Goal: Navigation & Orientation: Understand site structure

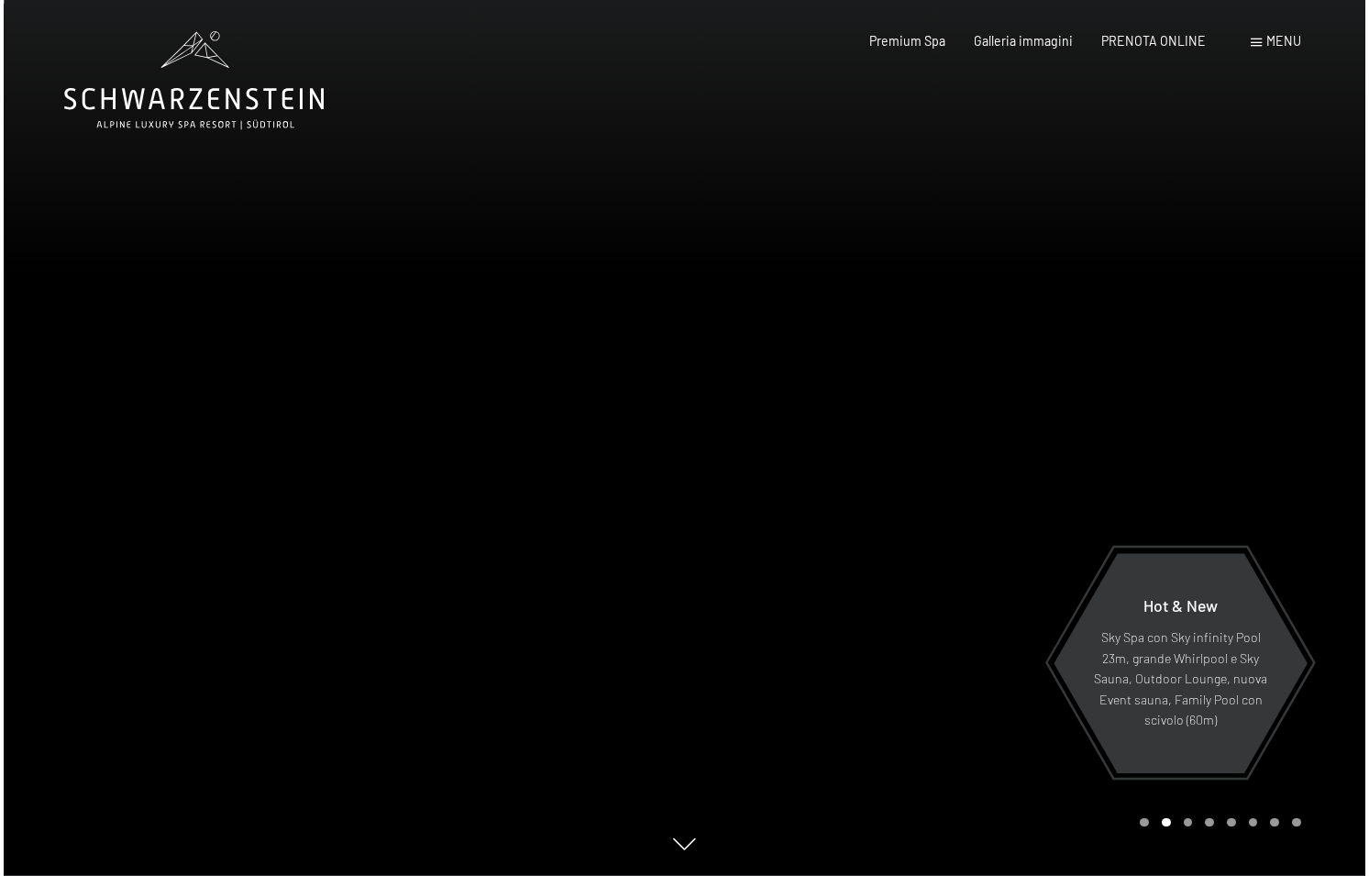
scroll to position [1, 1]
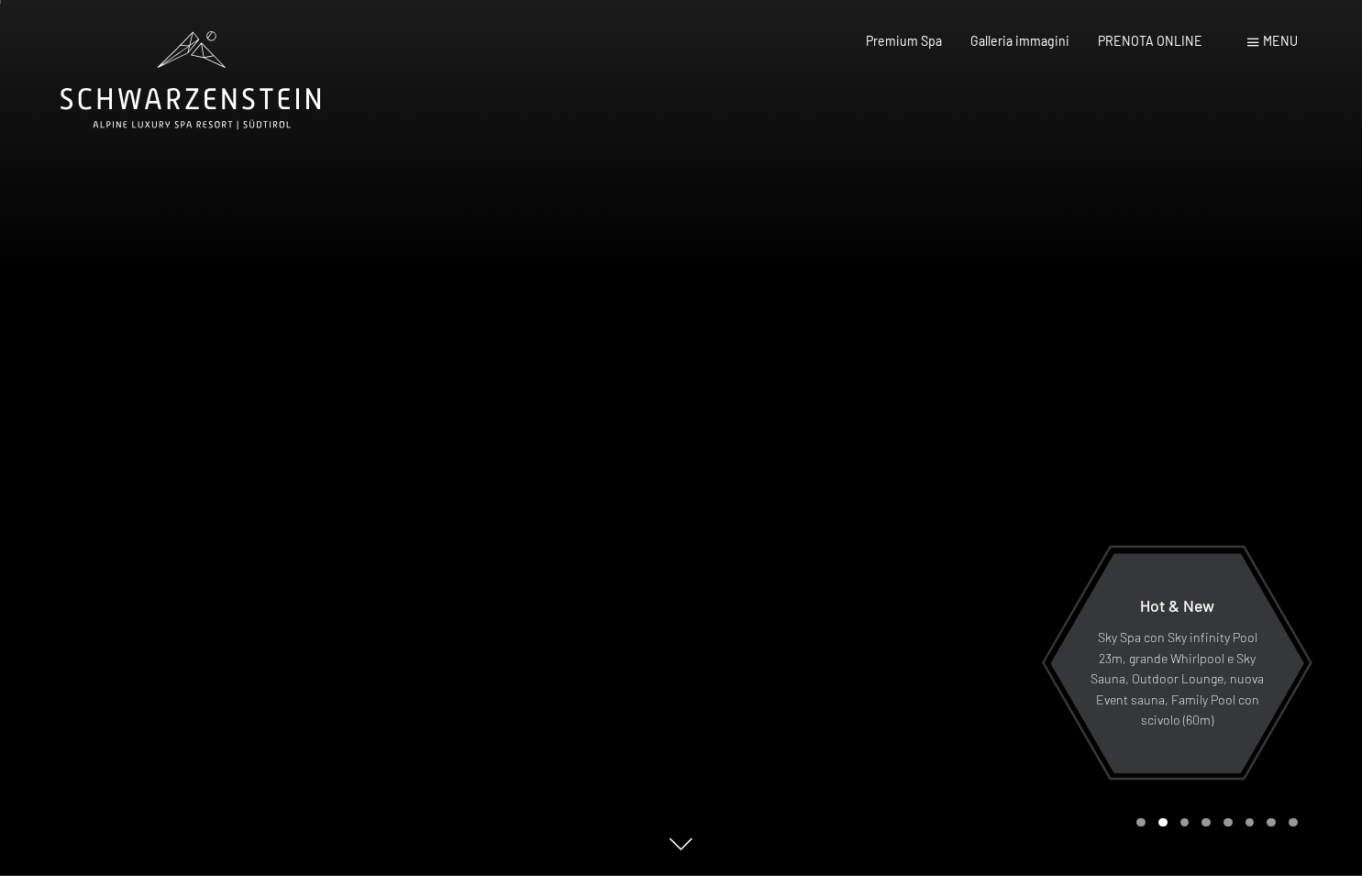
click at [1267, 42] on span "Menu" at bounding box center [1280, 41] width 35 height 16
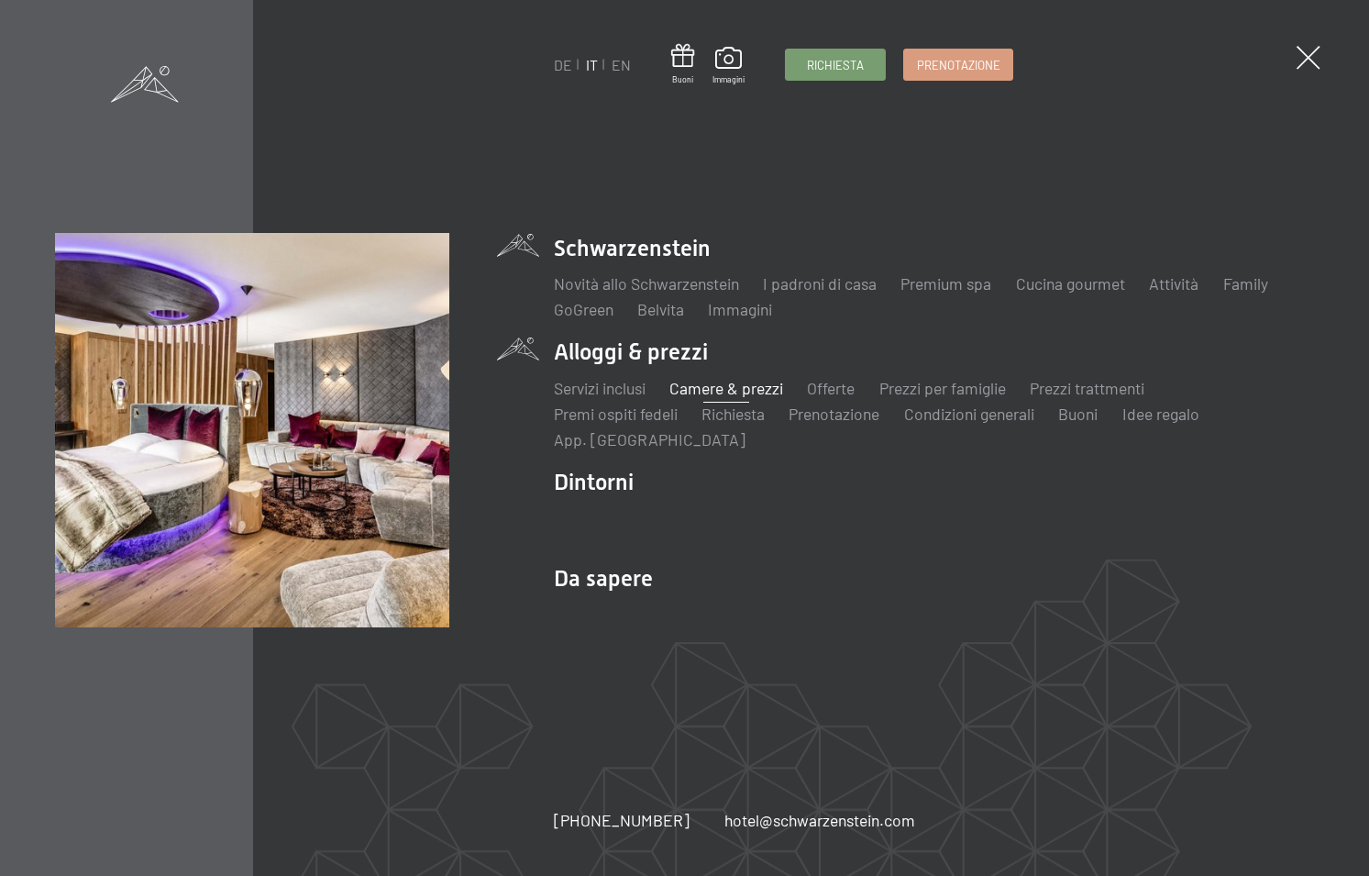
click at [723, 386] on link "Camere & prezzi" at bounding box center [726, 388] width 114 height 20
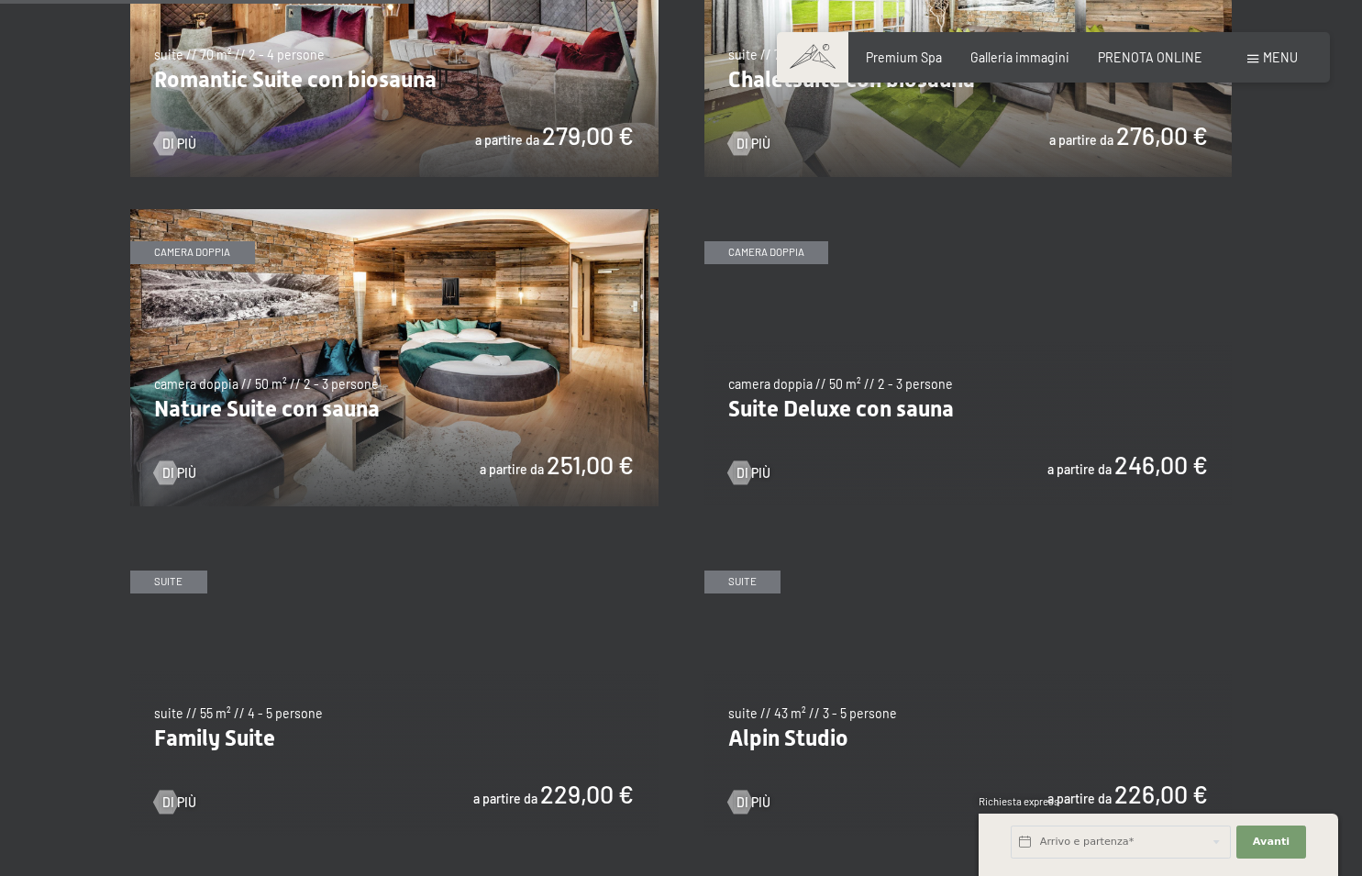
scroll to position [1514, 0]
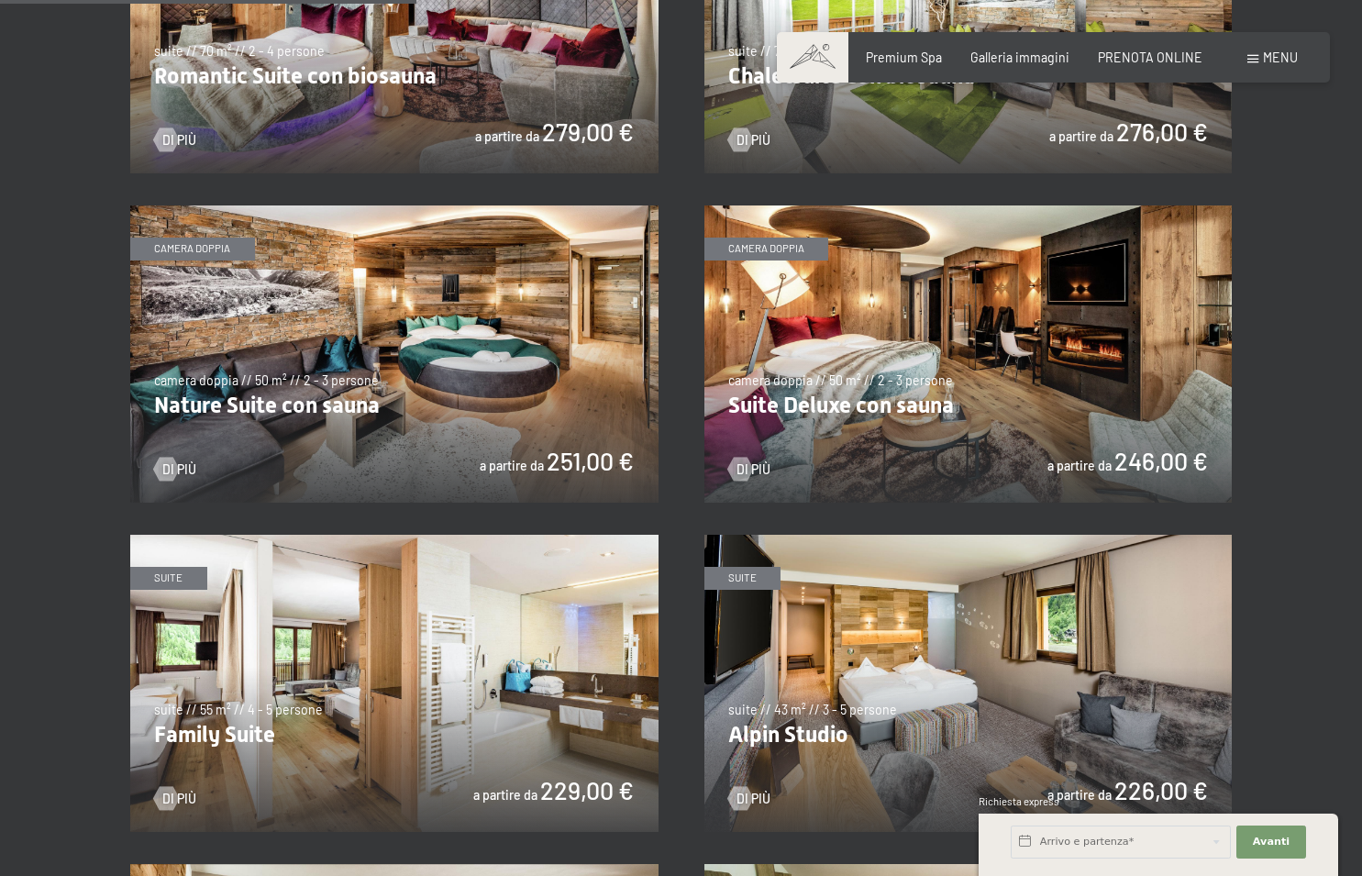
click at [857, 338] on img at bounding box center [968, 353] width 528 height 297
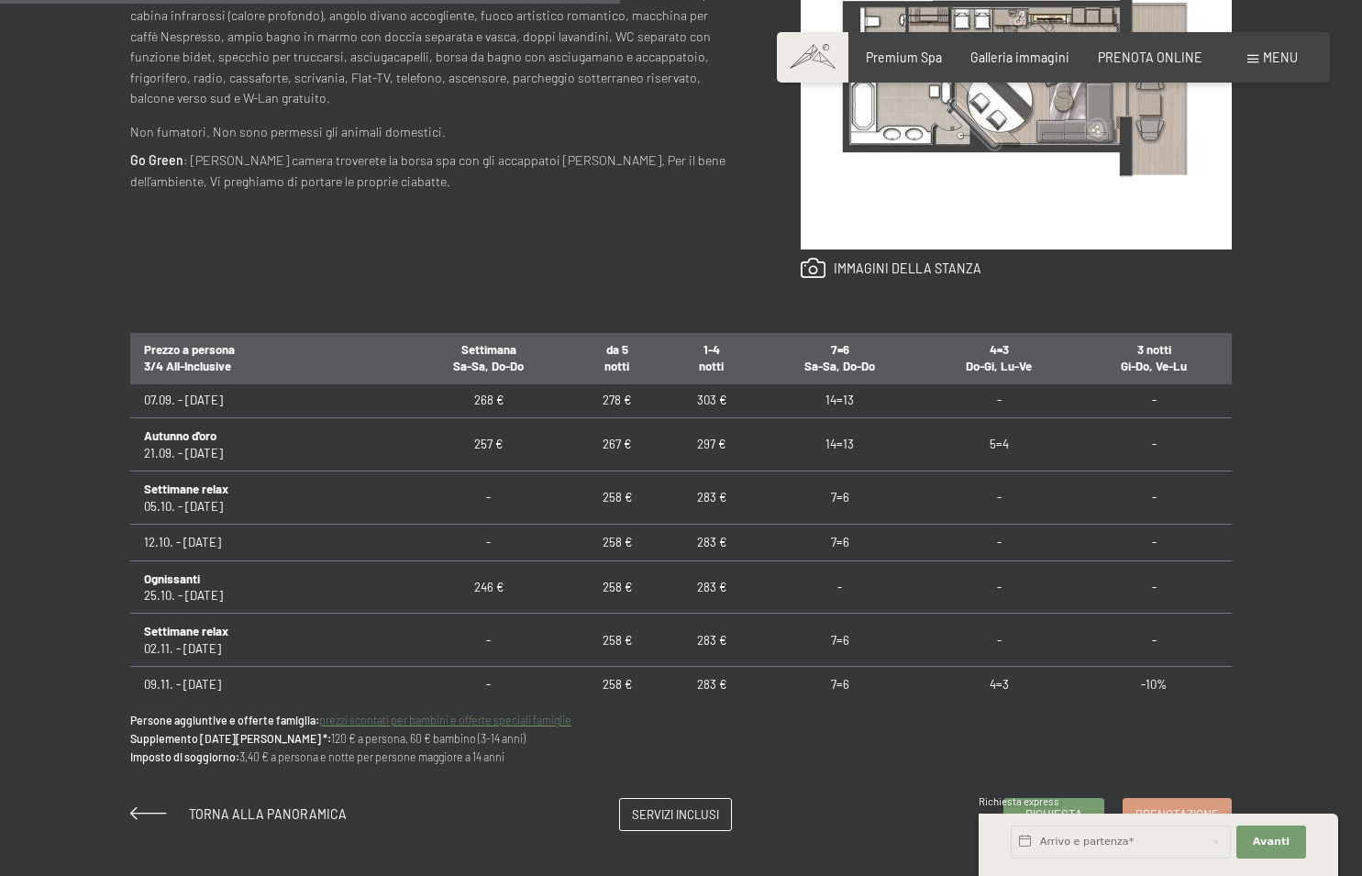
scroll to position [7, 0]
click at [653, 806] on span "Servizi inclusi" at bounding box center [675, 811] width 87 height 17
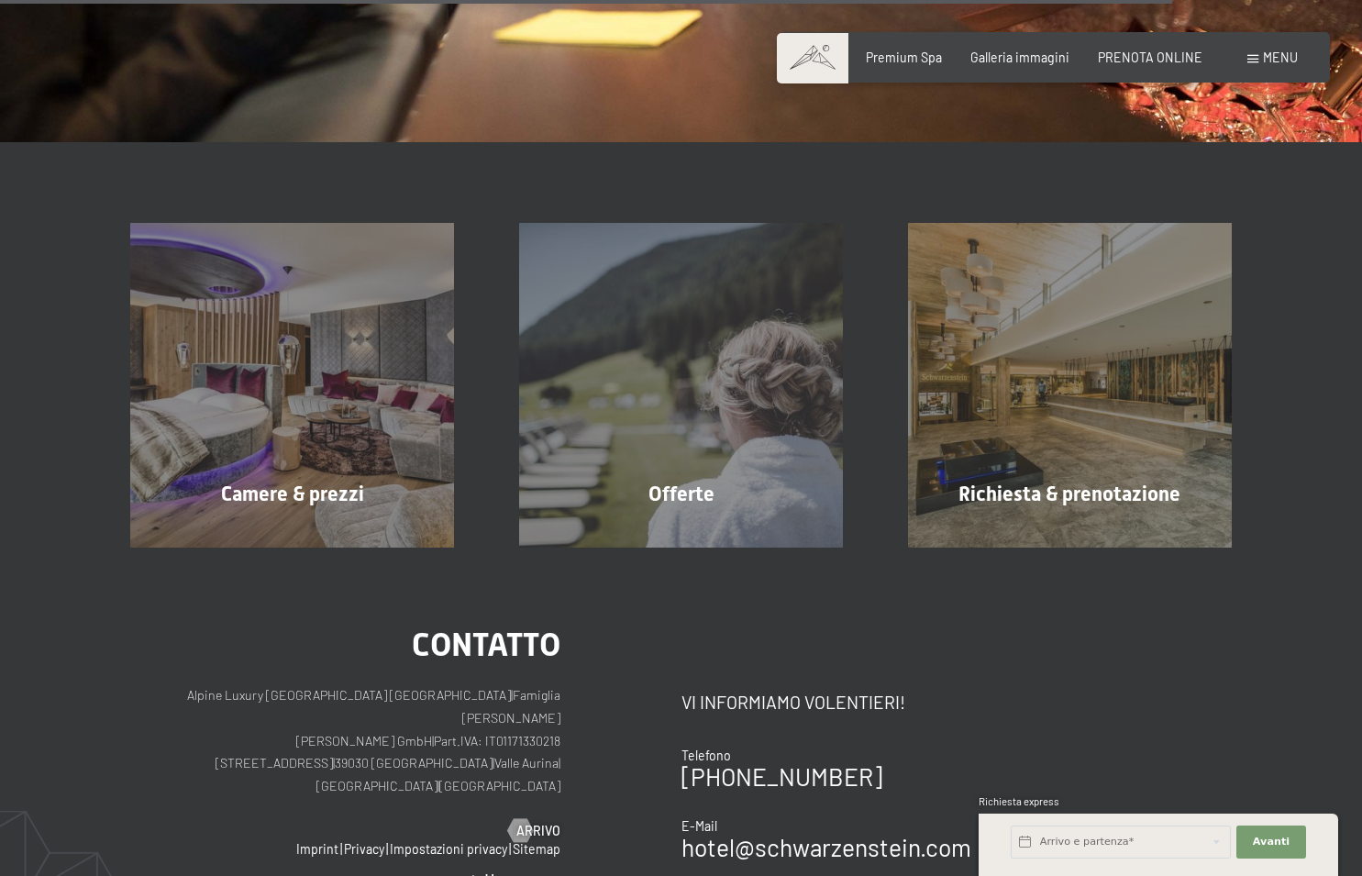
scroll to position [2680, 0]
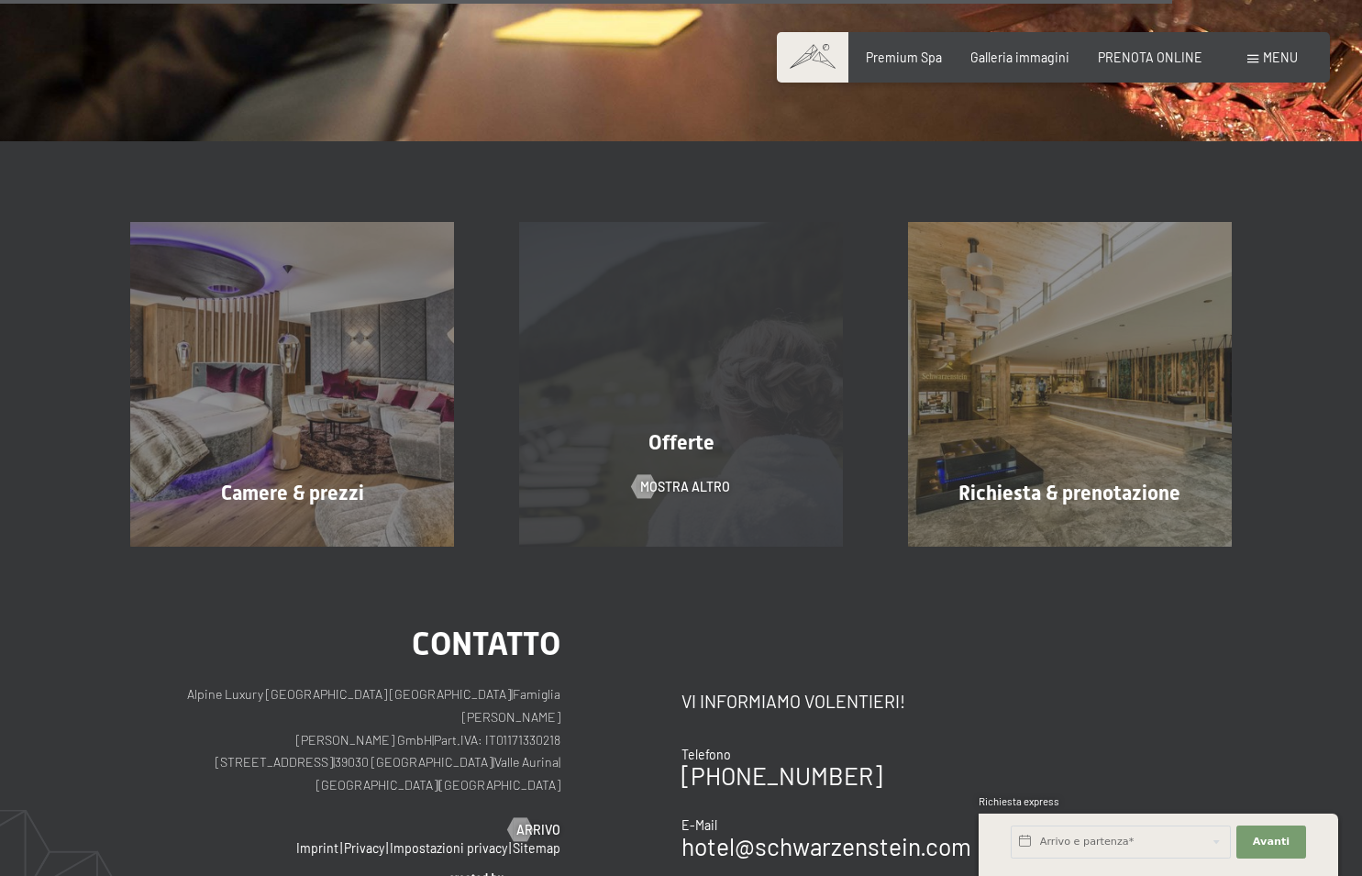
click at [734, 466] on div "Offerte mostra altro" at bounding box center [681, 384] width 389 height 324
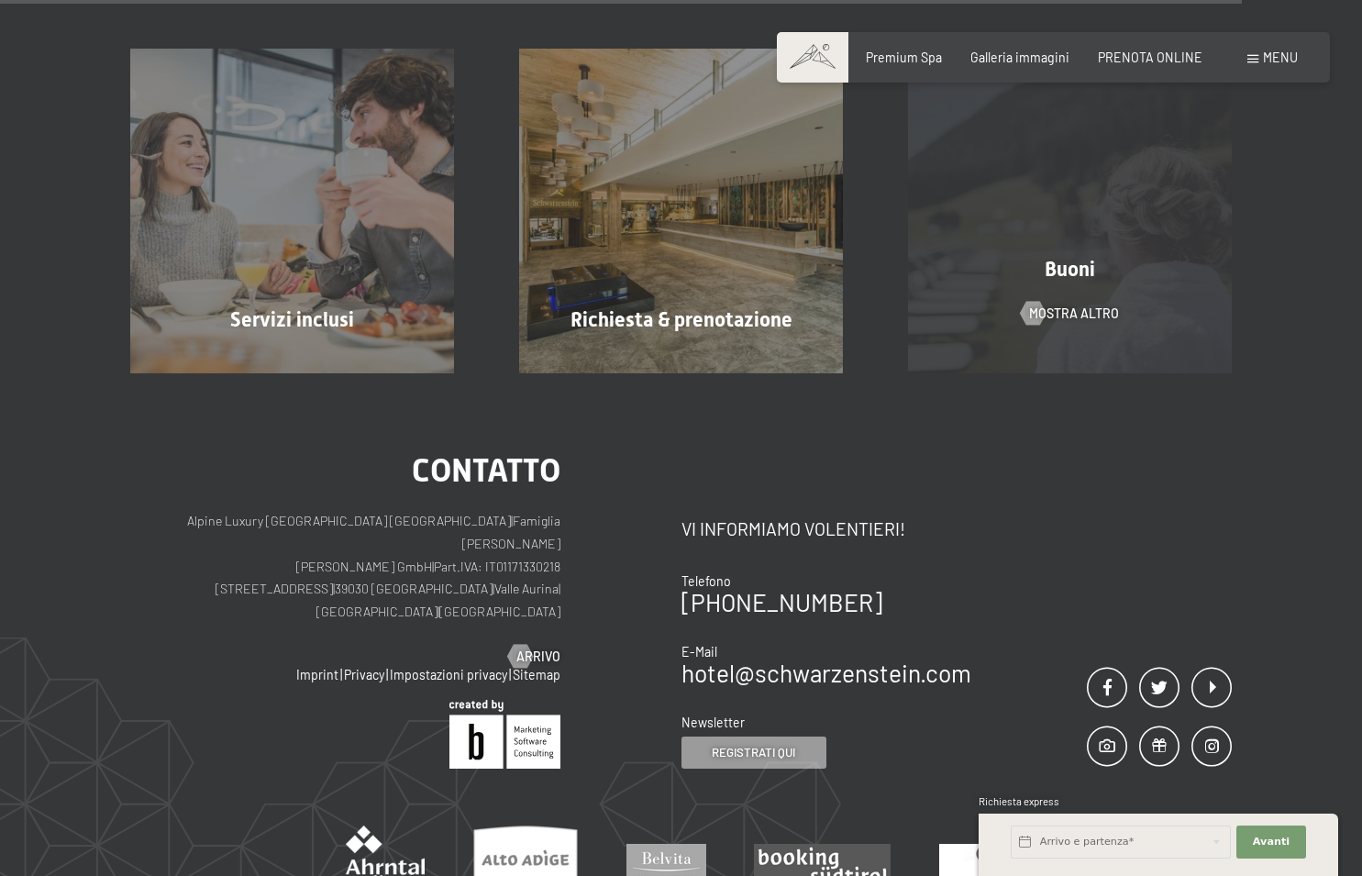
scroll to position [2749, 1]
click at [1097, 341] on div "Buoni mostra altro" at bounding box center [1069, 210] width 389 height 324
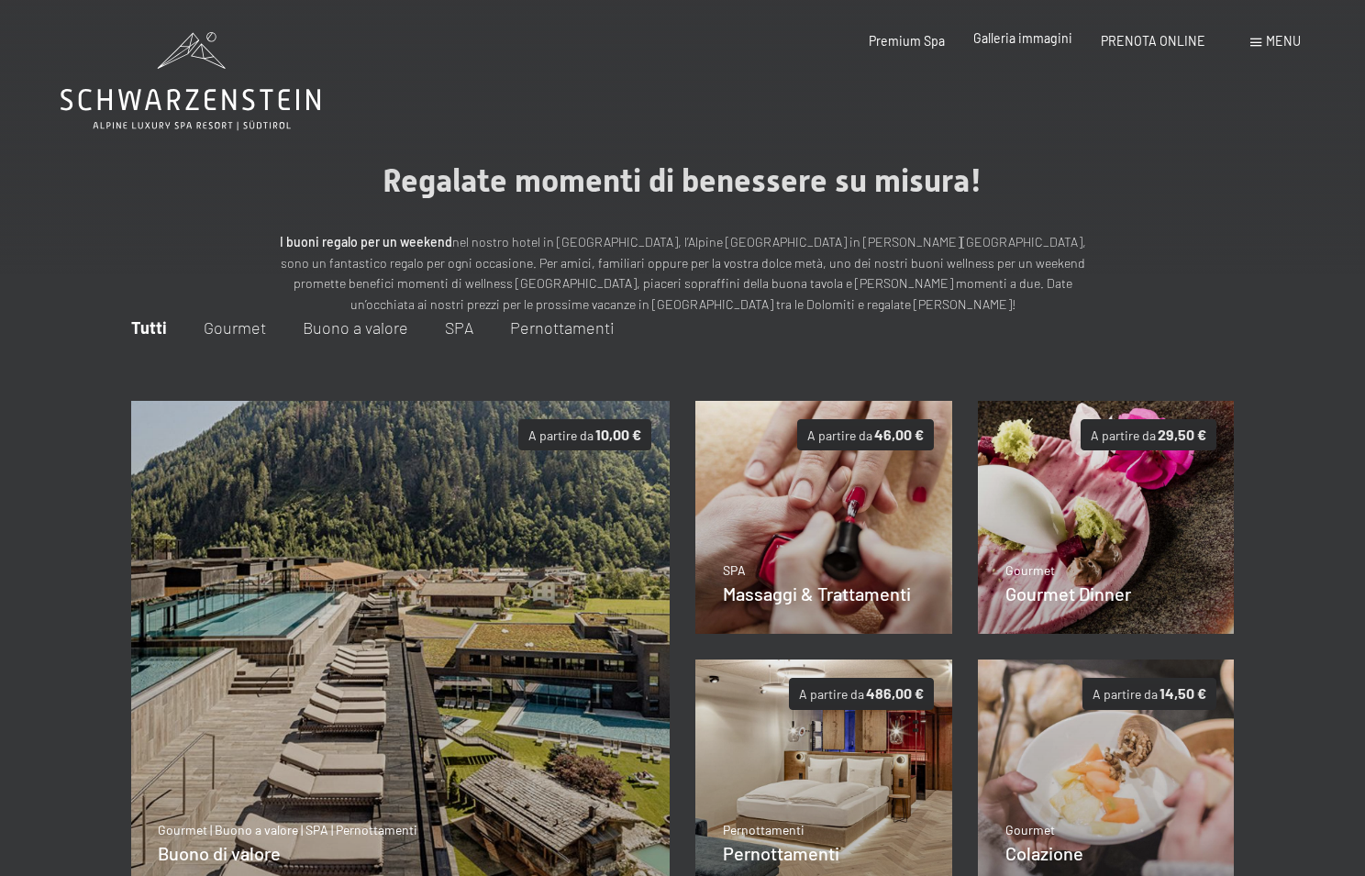
click at [1003, 43] on span "Galleria immagini" at bounding box center [1022, 38] width 99 height 16
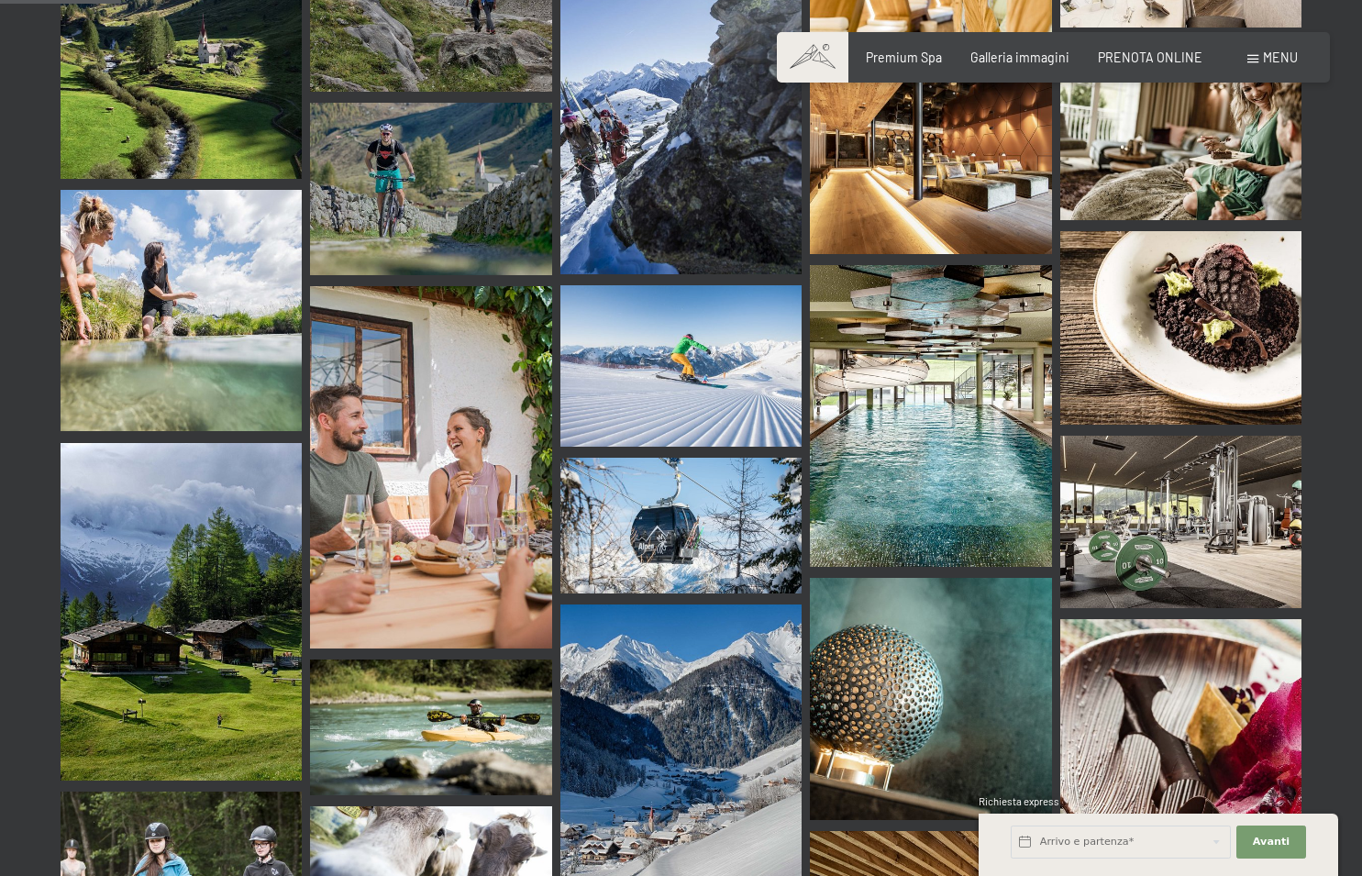
scroll to position [1738, 0]
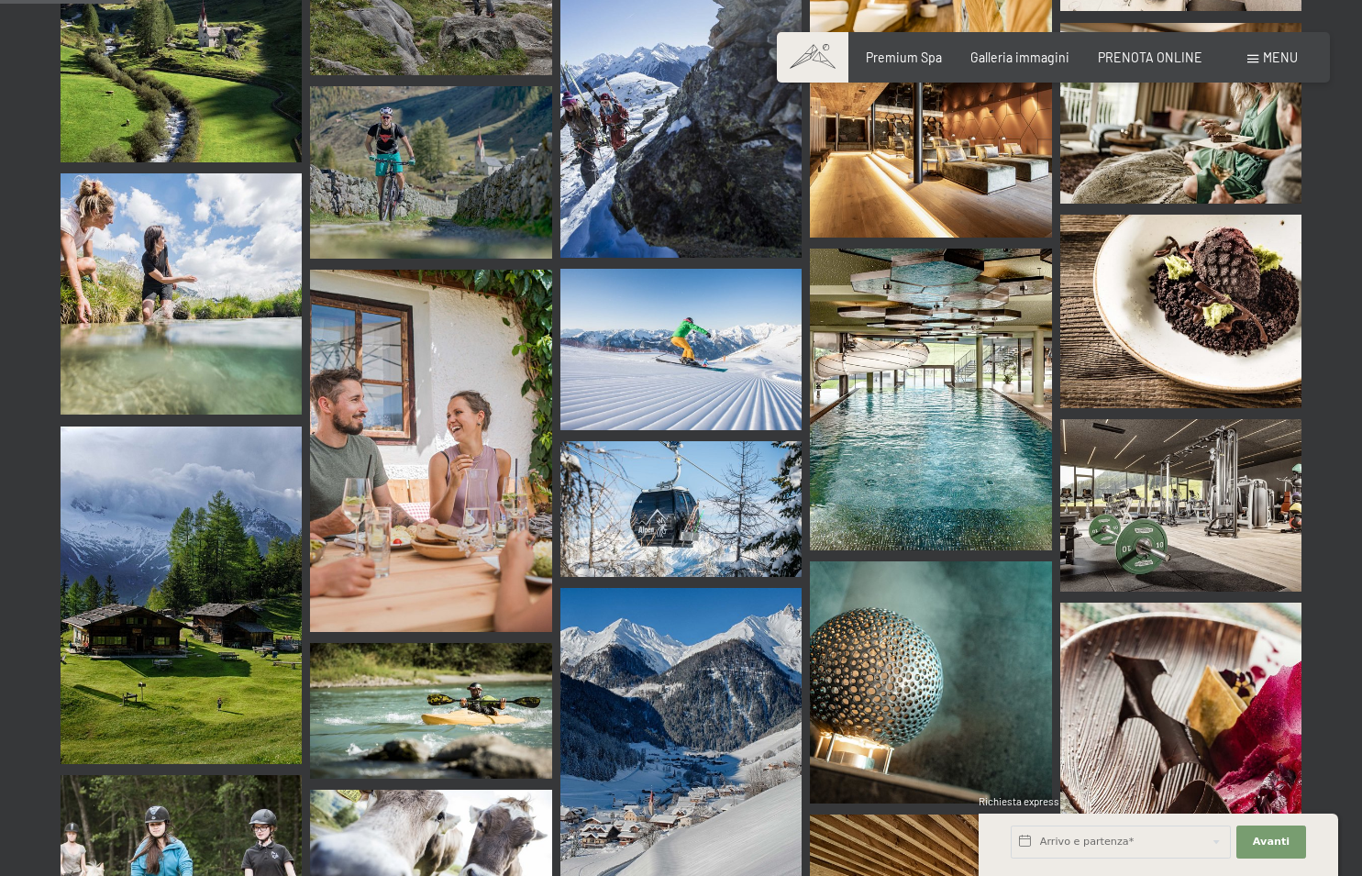
click at [897, 327] on img at bounding box center [930, 400] width 241 height 302
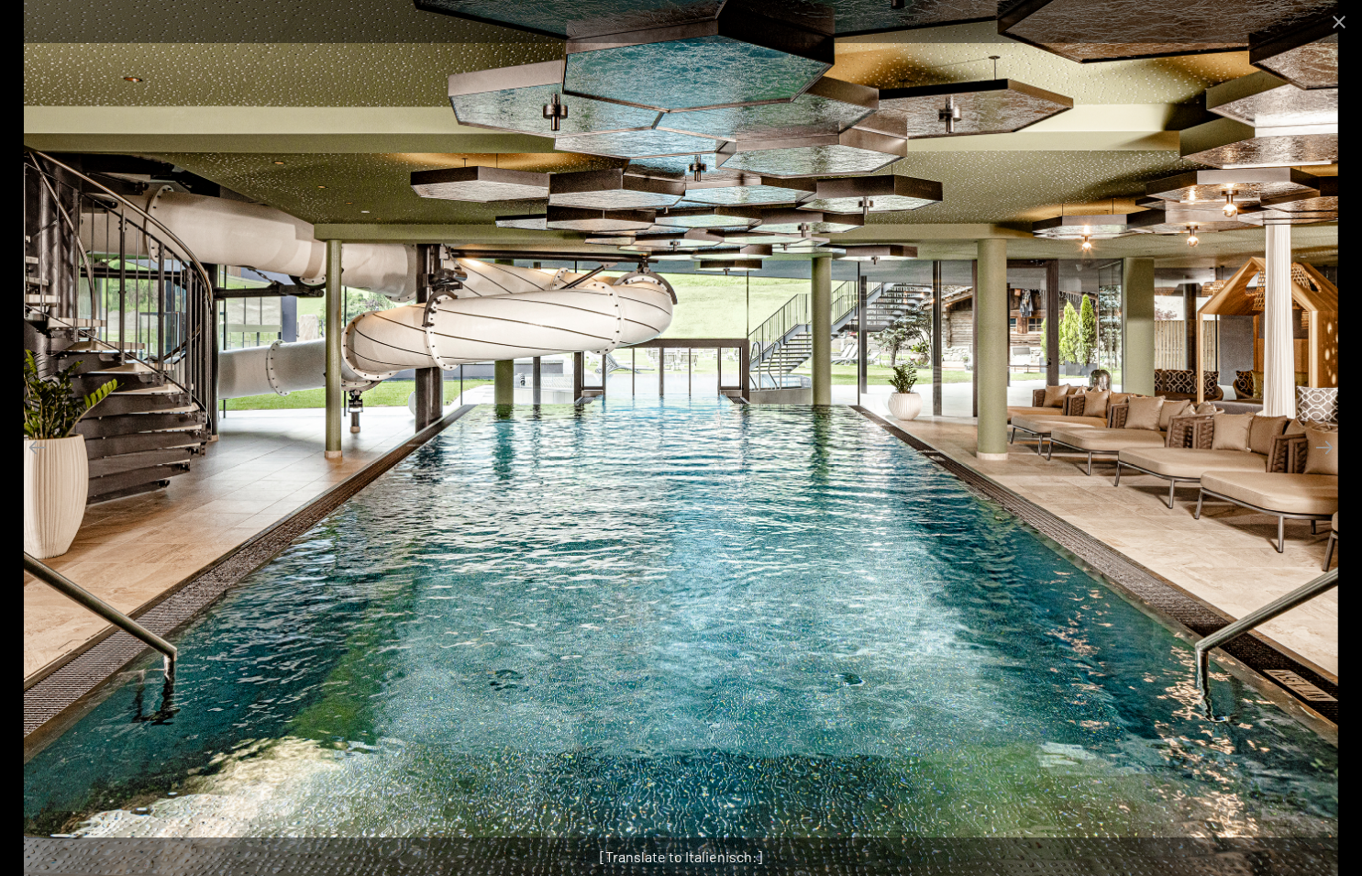
scroll to position [1746, 0]
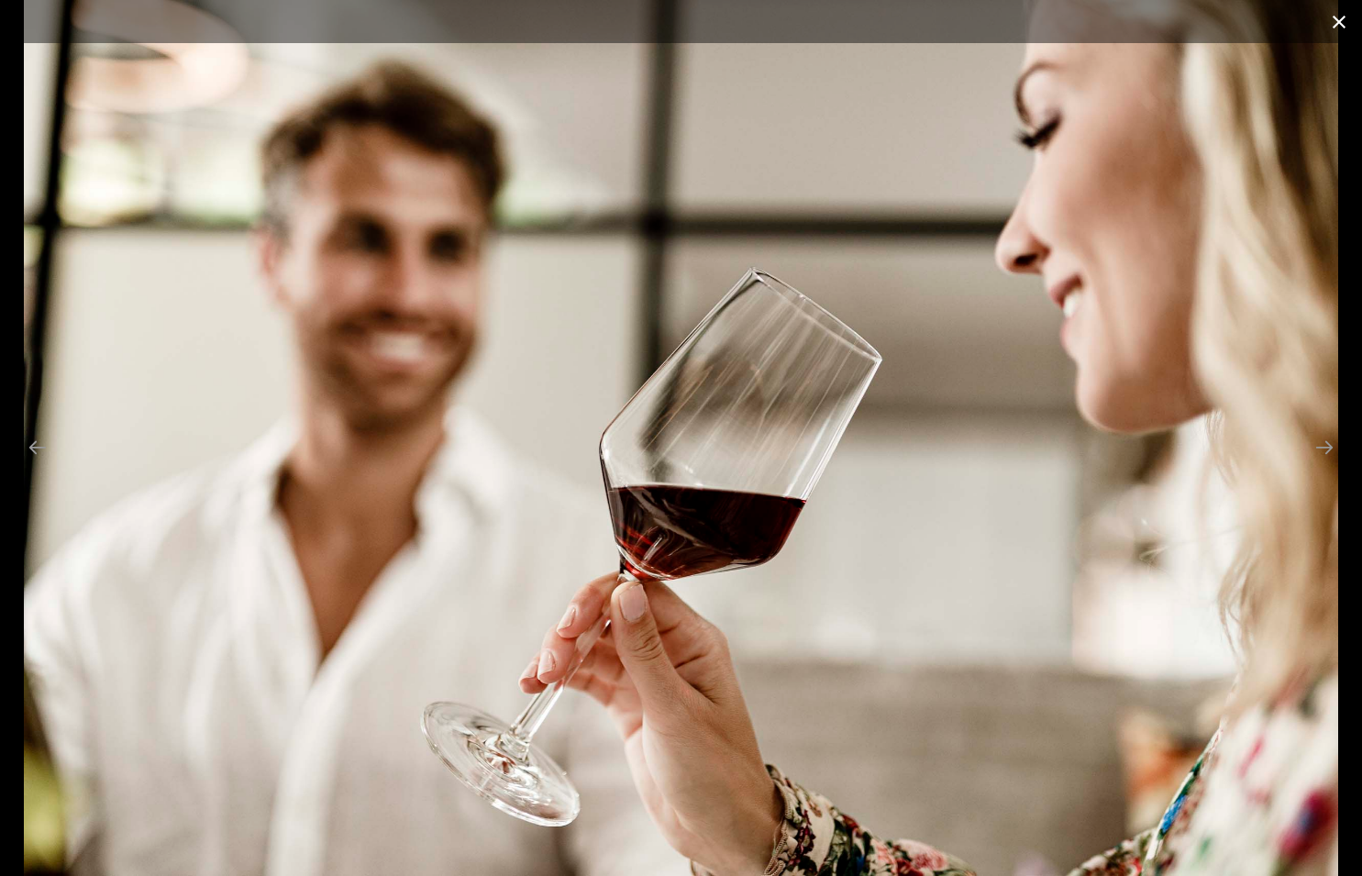
click at [1345, 22] on button "Close gallery" at bounding box center [1339, 21] width 46 height 43
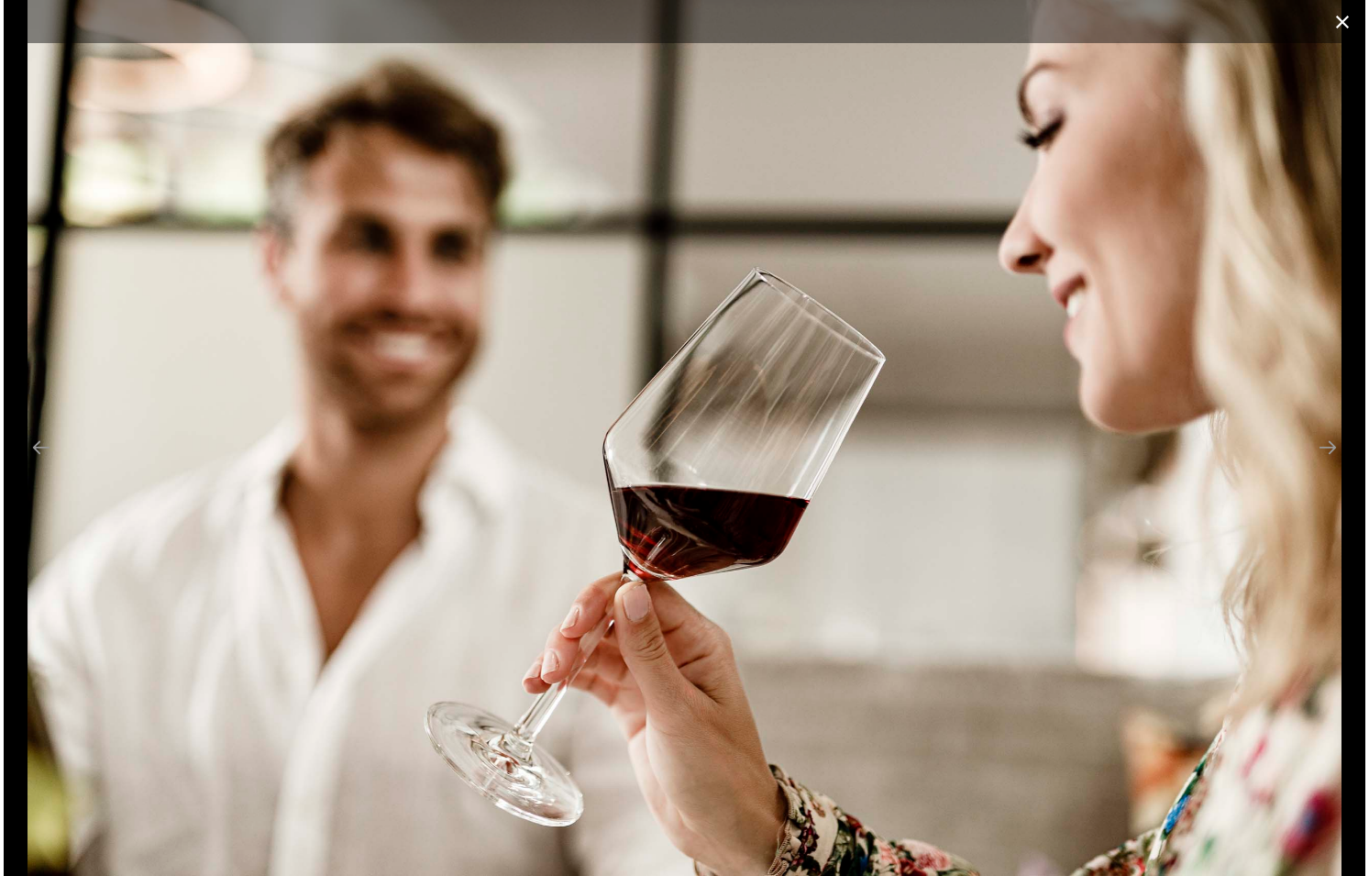
scroll to position [1741, 0]
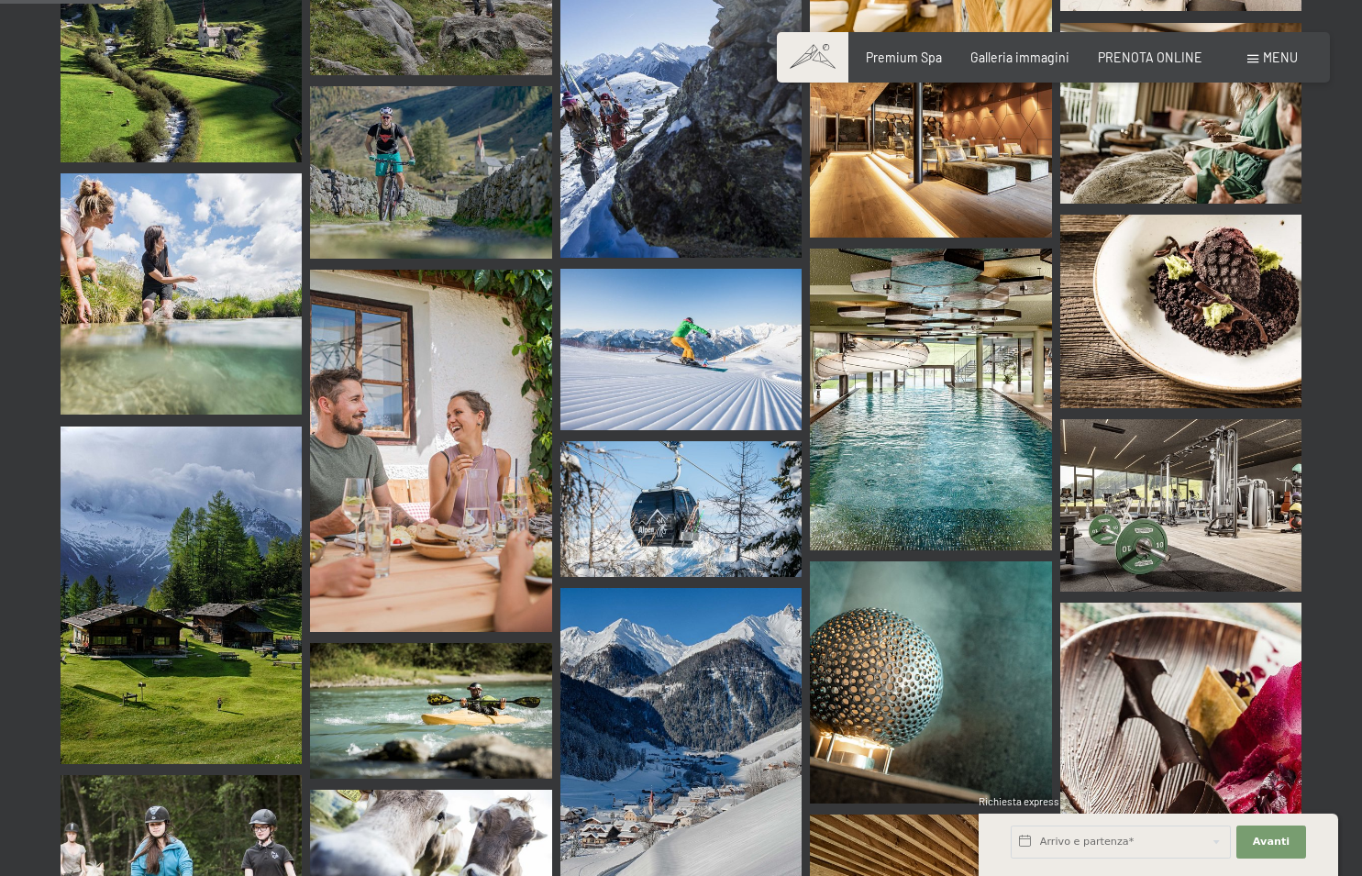
click at [1279, 57] on span "Menu" at bounding box center [1280, 58] width 35 height 16
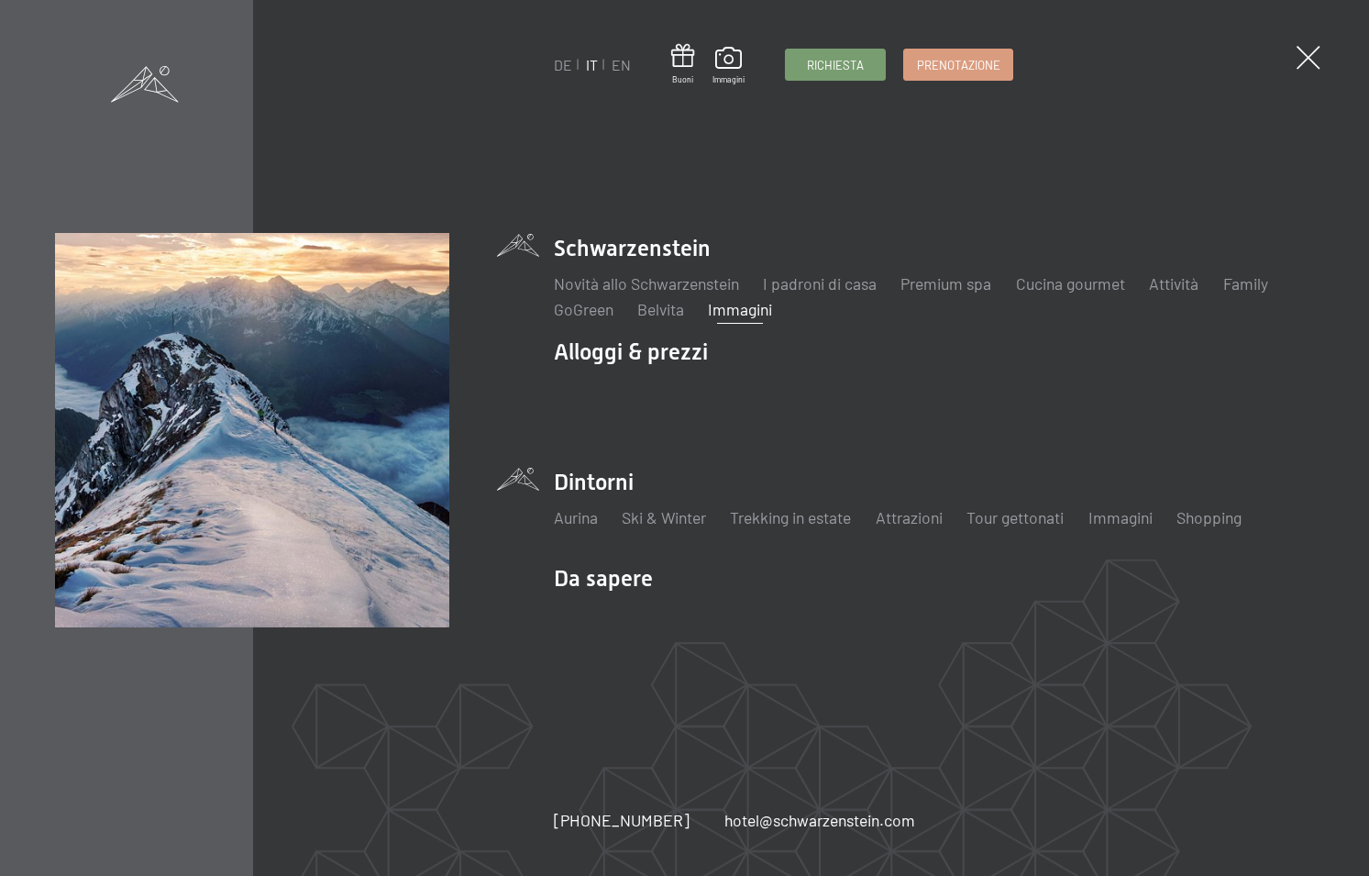
click at [613, 478] on li "Dintorni Aurina Ski & Winter Sci Scuola di sci Trekking in estate Escursioni Bi…" at bounding box center [934, 507] width 761 height 80
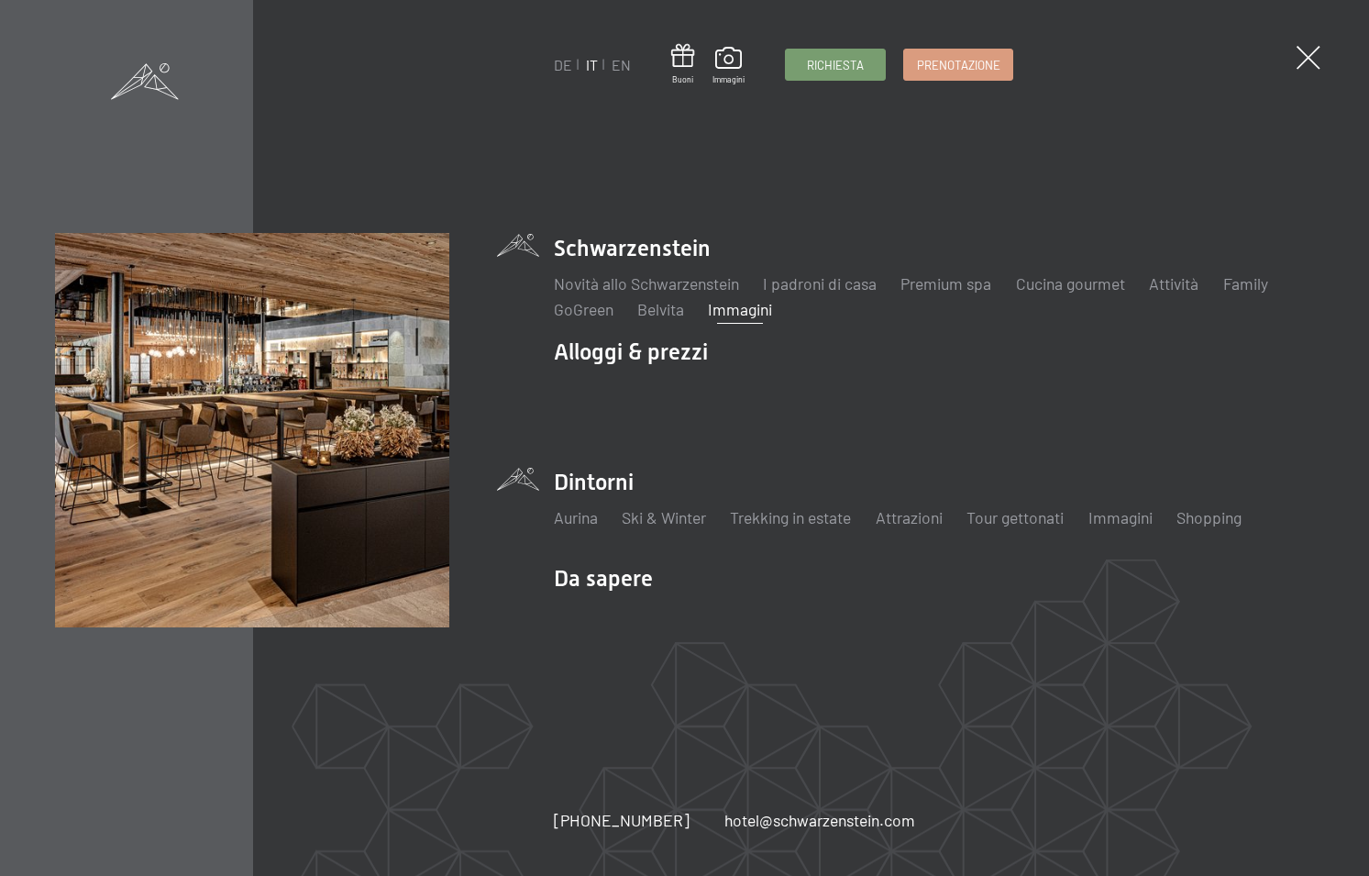
click at [157, 84] on span at bounding box center [145, 81] width 68 height 36
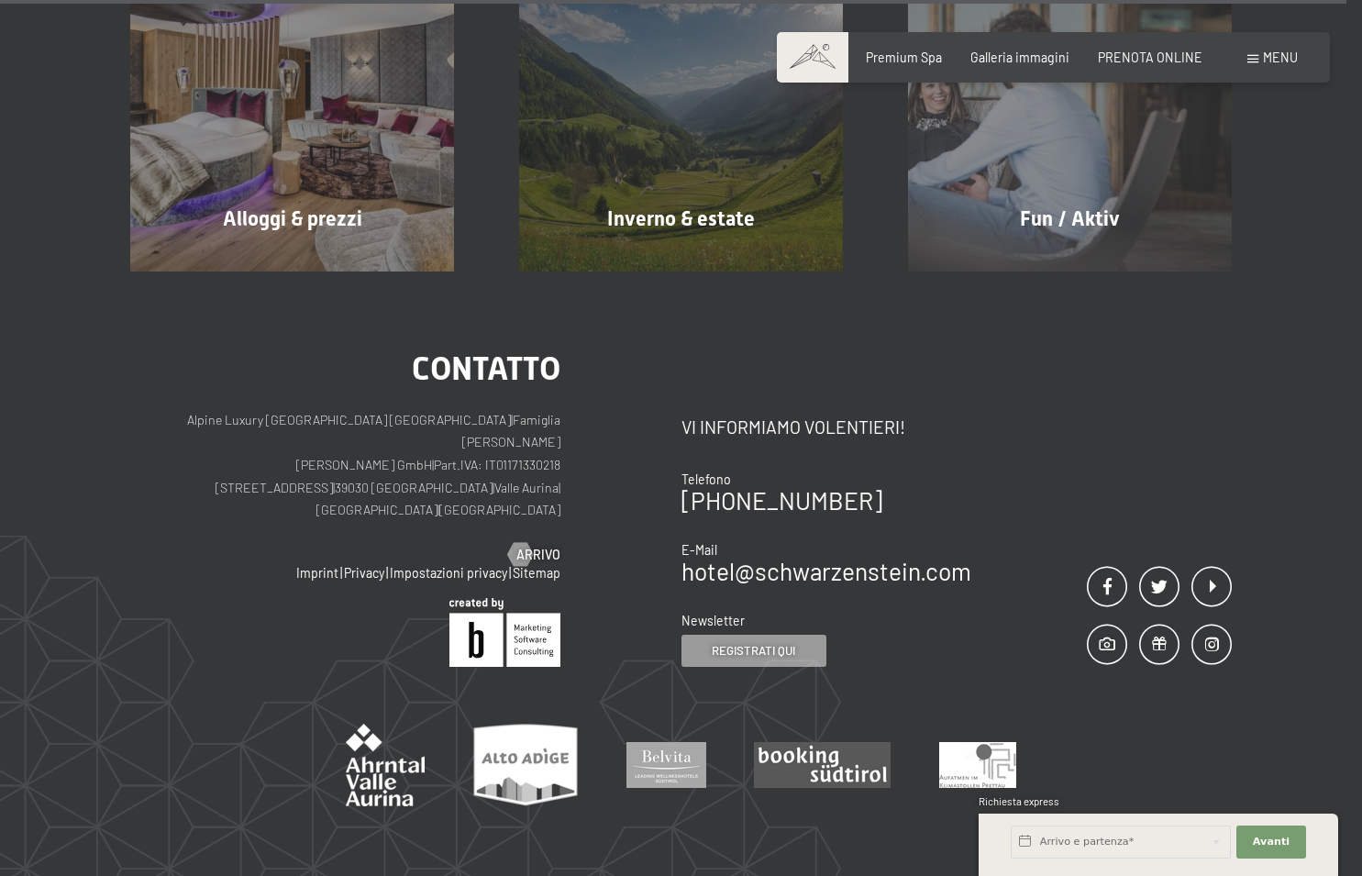
scroll to position [7595, 0]
